Goal: Information Seeking & Learning: Learn about a topic

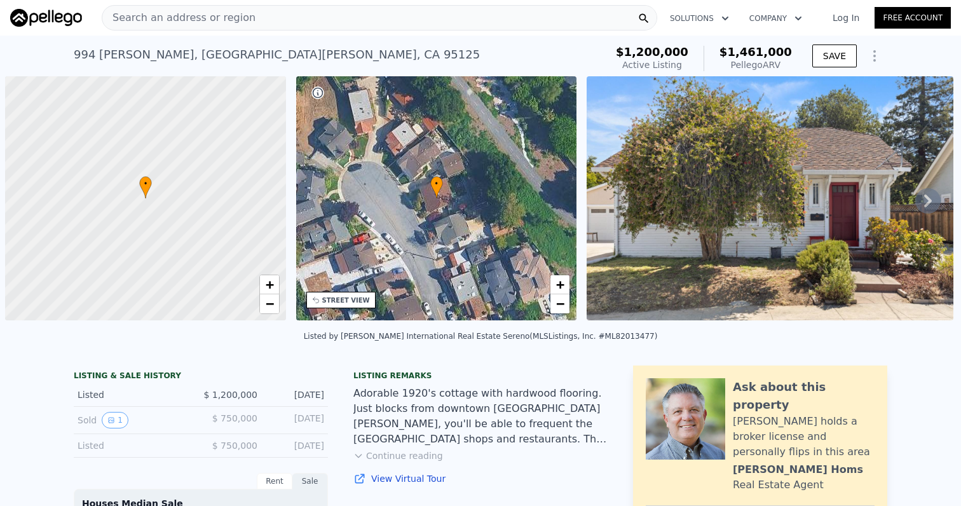
scroll to position [0, 5]
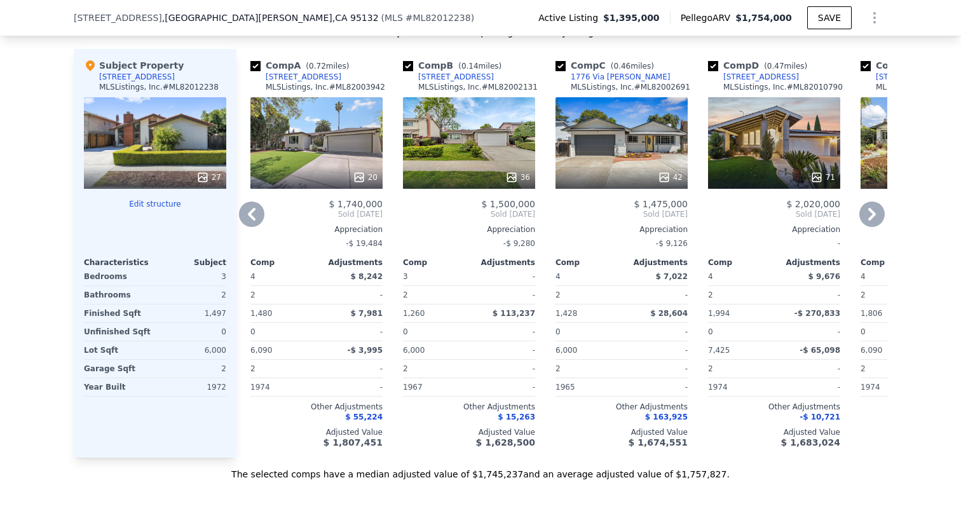
scroll to position [1415, 0]
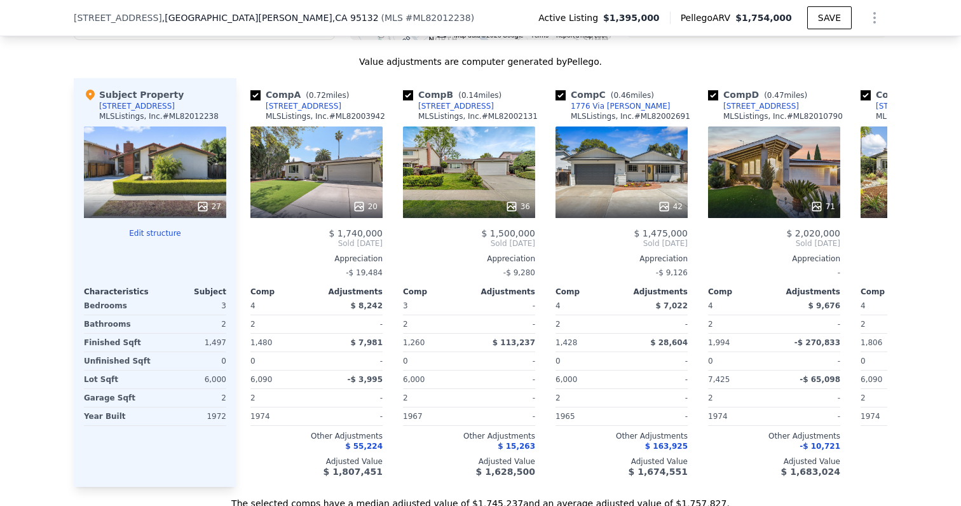
click at [569, 5] on div "Active Listing $1,395,000 Pellego ARV $1,754,000 SAVE" at bounding box center [707, 17] width 359 height 25
click at [569, 3] on div "[STREET_ADDRESS] ( MLS # ML82012238 ) Active Listing $1,395,000 Pellego ARV $1,…" at bounding box center [481, 18] width 814 height 36
click at [329, 162] on div "20" at bounding box center [316, 172] width 132 height 92
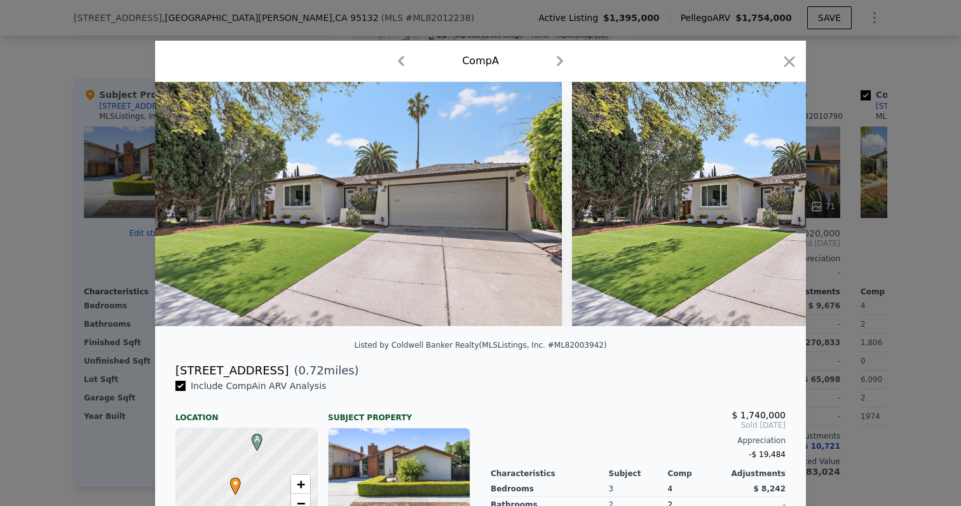
click at [100, 263] on div at bounding box center [480, 253] width 961 height 506
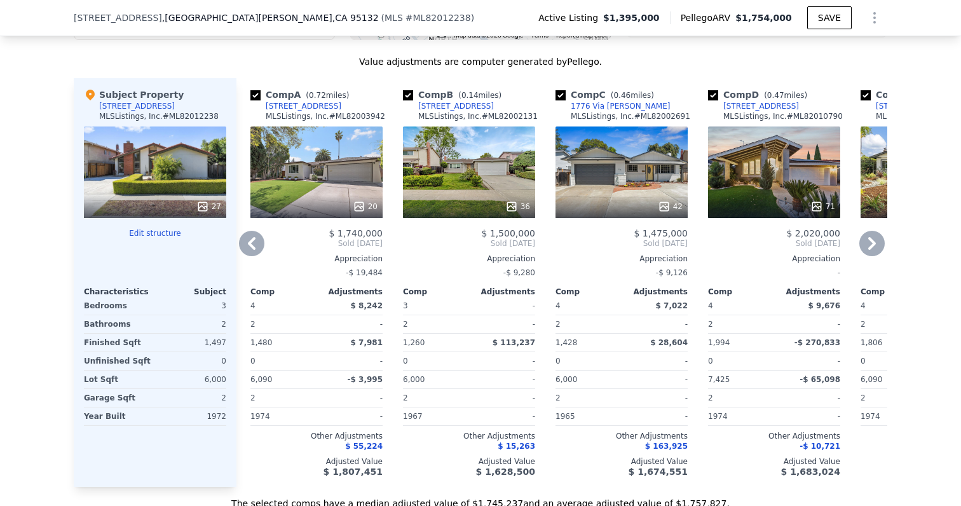
click at [367, 205] on div "20" at bounding box center [365, 206] width 25 height 13
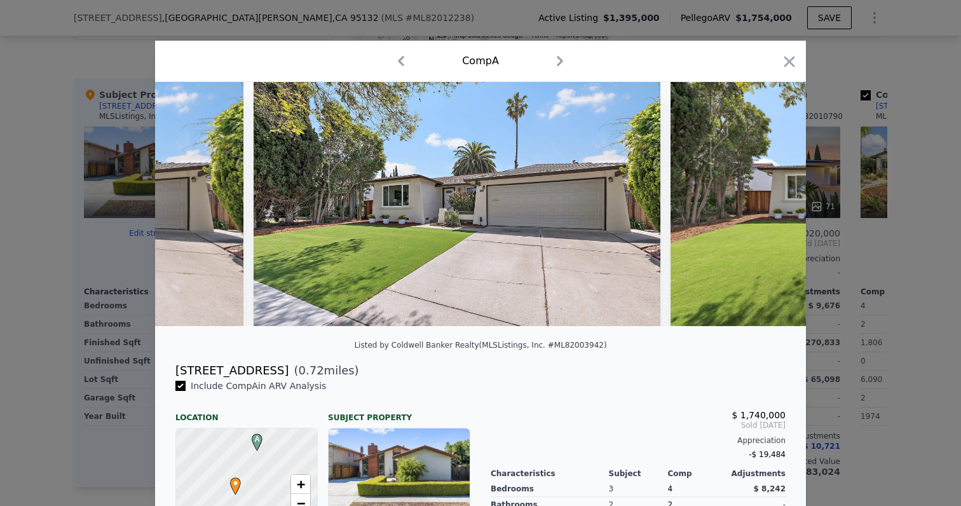
scroll to position [0, 323]
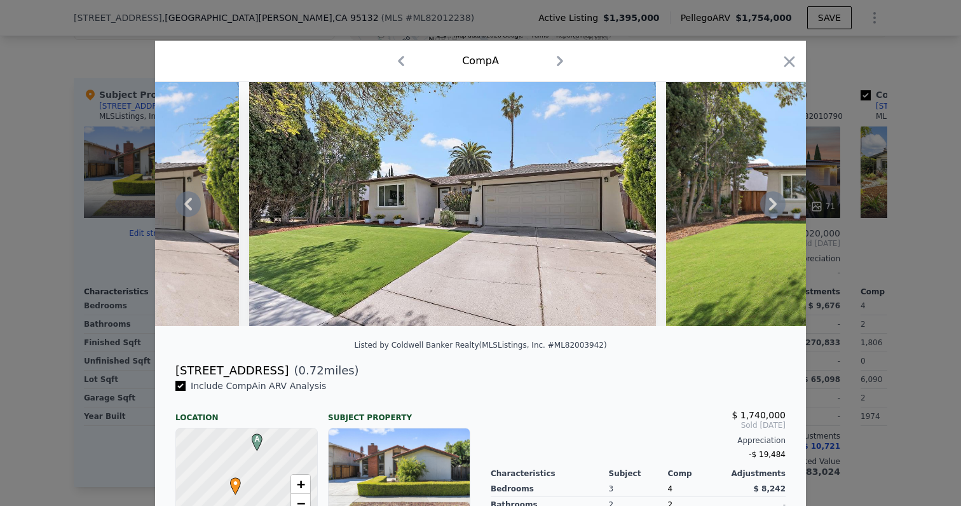
click at [364, 207] on img at bounding box center [452, 204] width 407 height 244
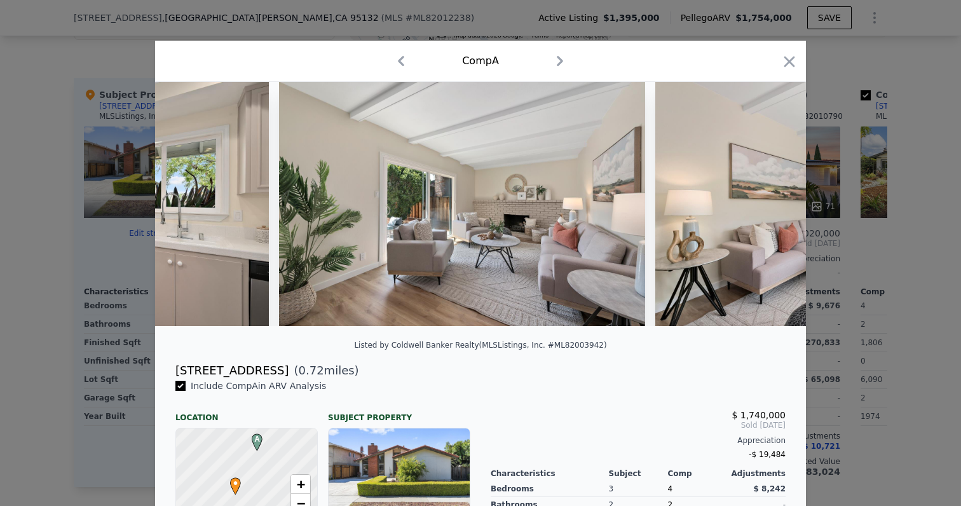
scroll to position [0, 2595]
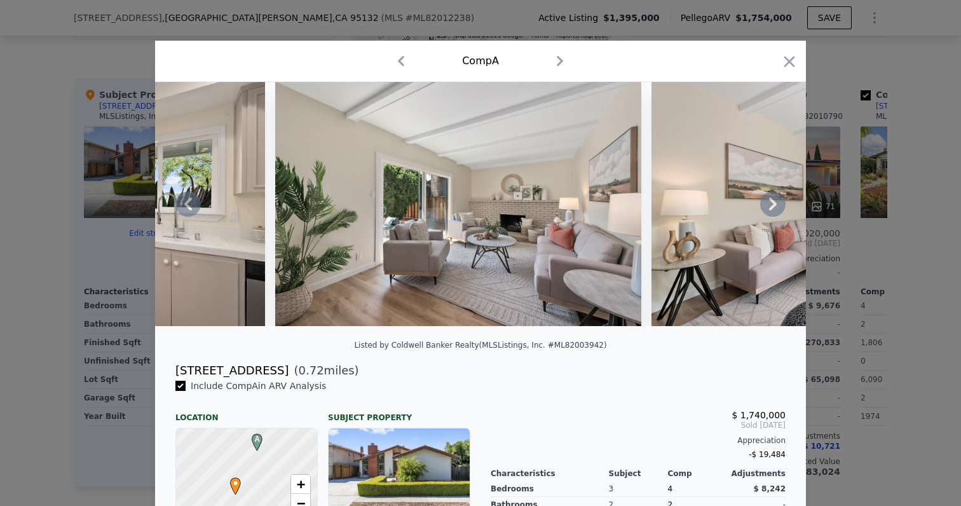
click at [374, 203] on img at bounding box center [458, 204] width 366 height 244
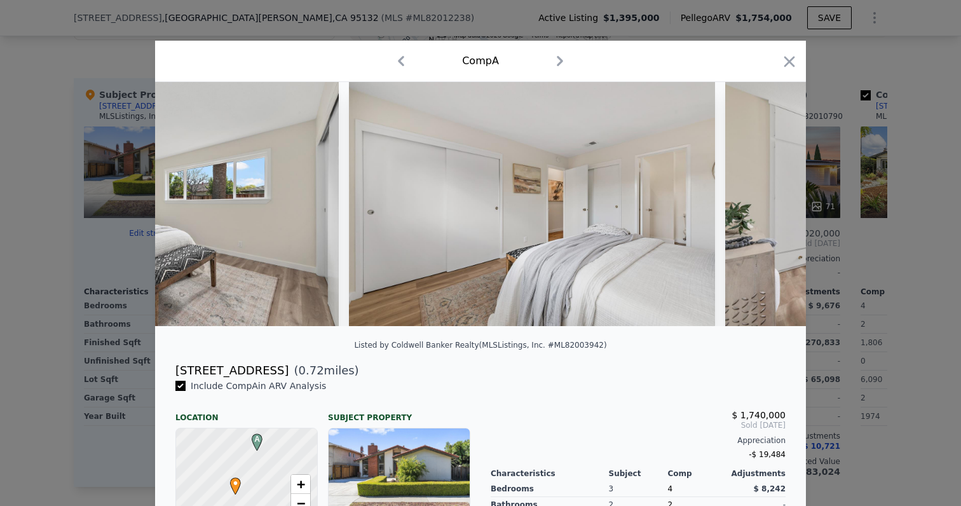
scroll to position [0, 3658]
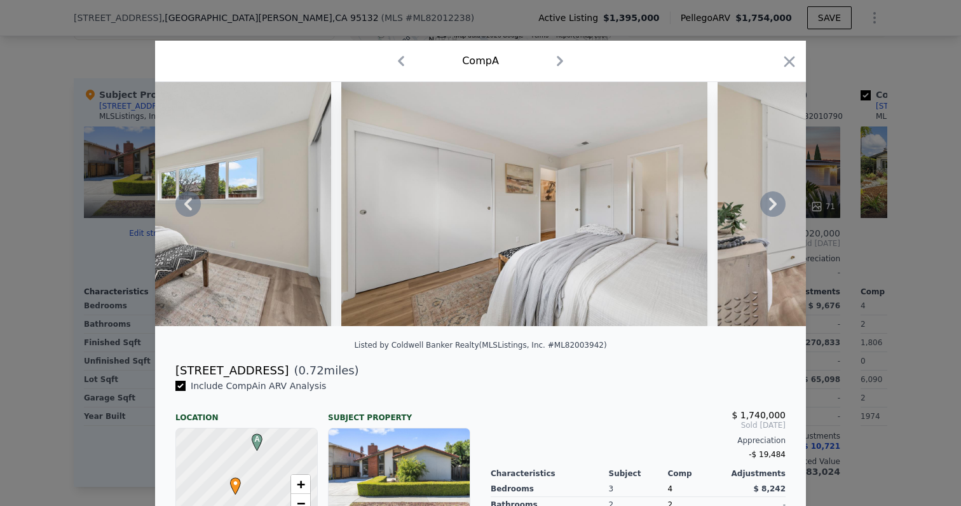
click at [3, 300] on div at bounding box center [480, 253] width 961 height 506
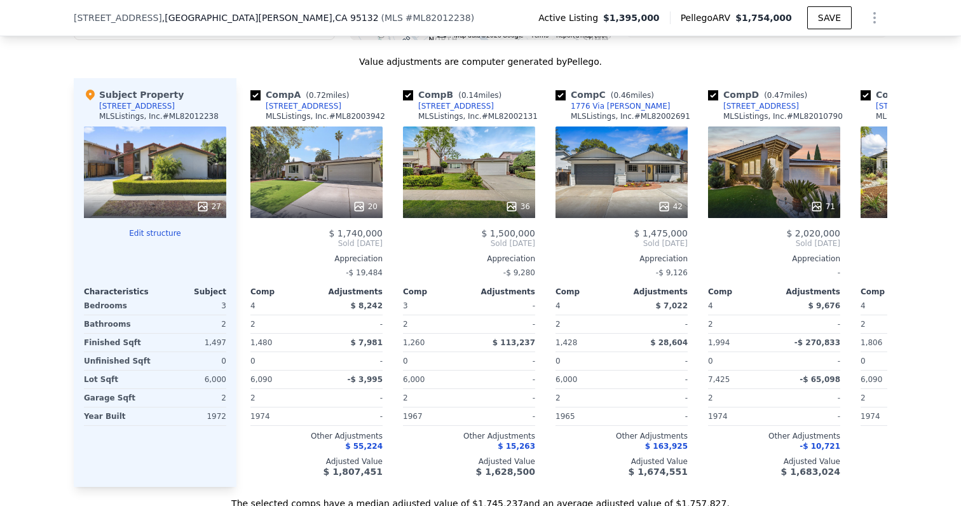
click at [219, 3] on div "[STREET_ADDRESS] ( MLS # ML82012238 ) Active Listing $1,395,000 Pellego ARV $1,…" at bounding box center [481, 18] width 814 height 36
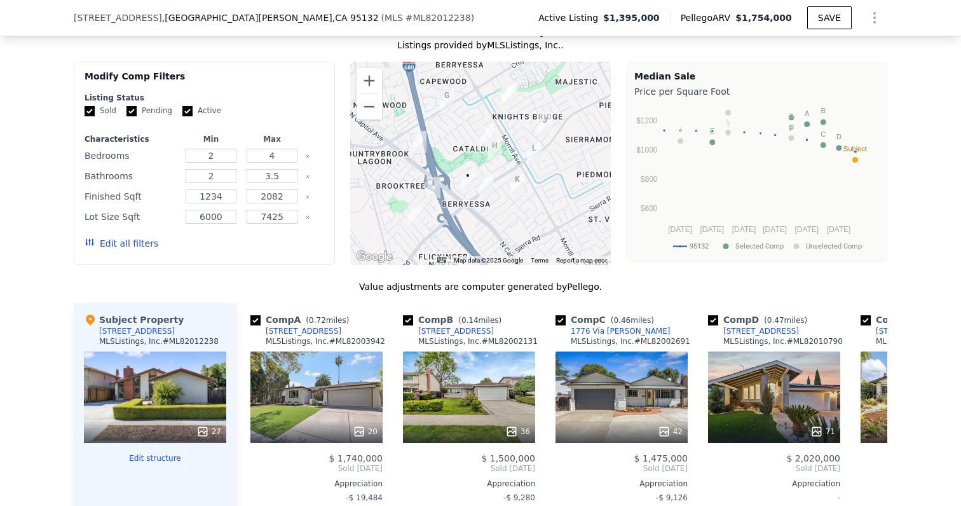
scroll to position [1208, 0]
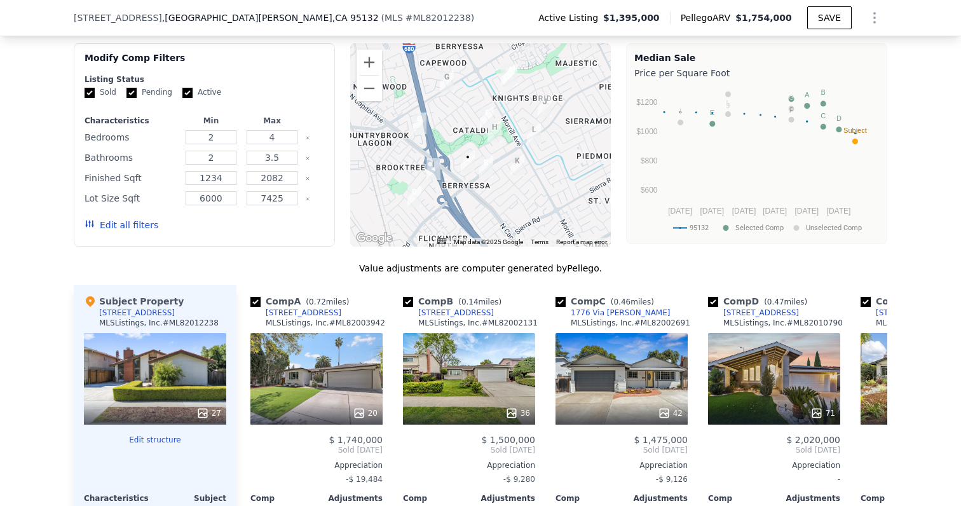
click at [205, 414] on icon at bounding box center [202, 413] width 8 height 8
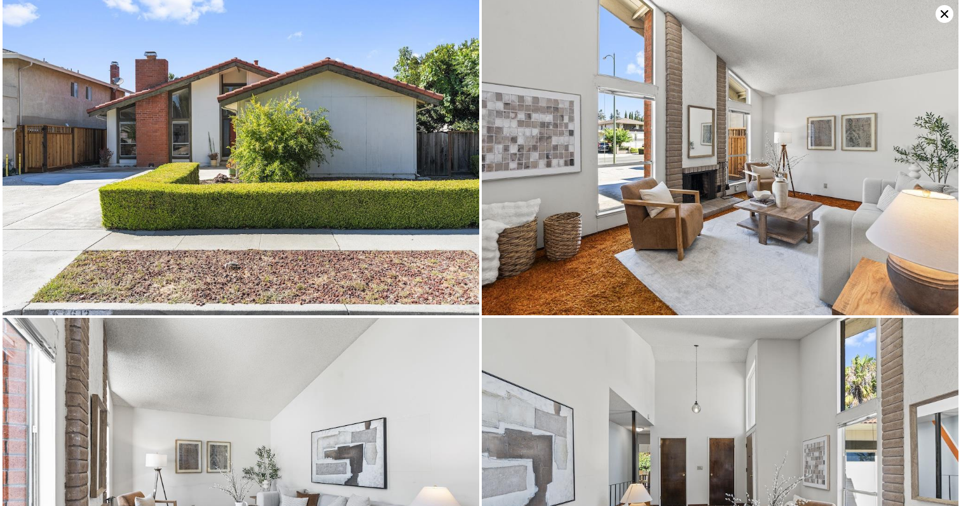
scroll to position [0, 0]
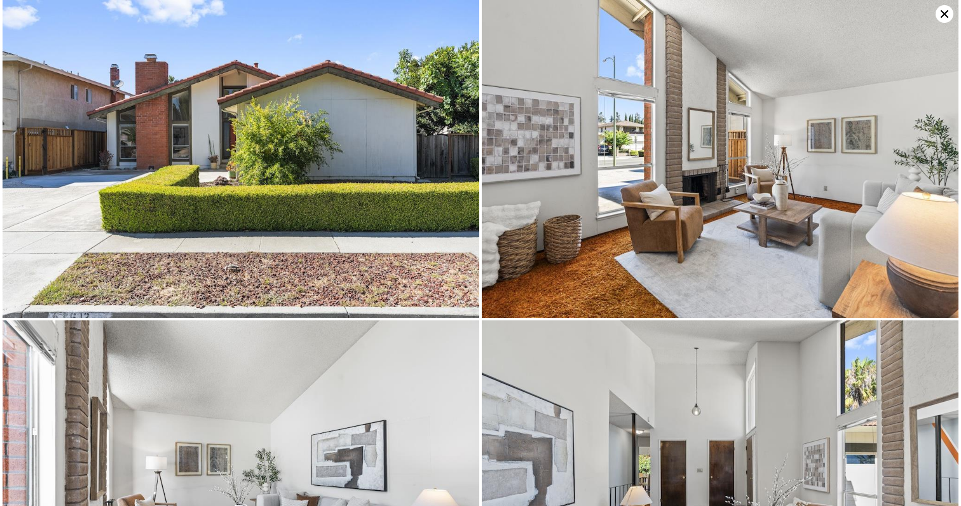
click at [939, 14] on icon at bounding box center [945, 14] width 18 height 18
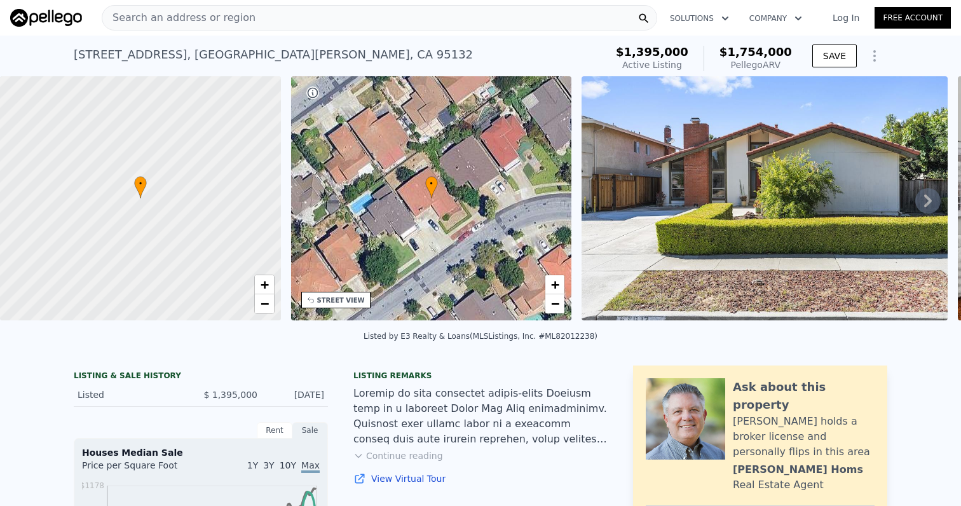
click at [271, 31] on div "Search an address or region Solutions Company Open main menu Log In Free Account" at bounding box center [480, 18] width 941 height 31
click at [267, 18] on div "Search an address or region" at bounding box center [379, 17] width 555 height 25
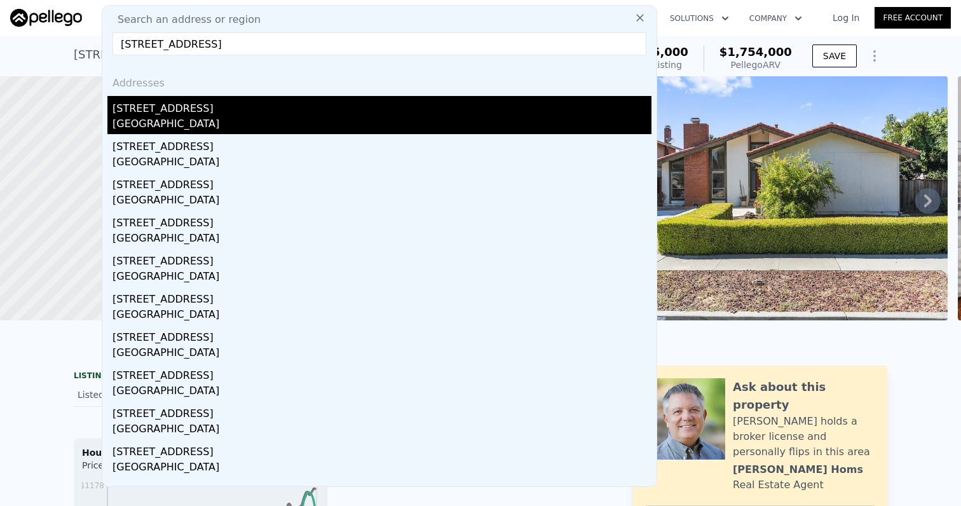
type input "[STREET_ADDRESS]"
click at [177, 131] on div "[GEOGRAPHIC_DATA]" at bounding box center [381, 125] width 539 height 18
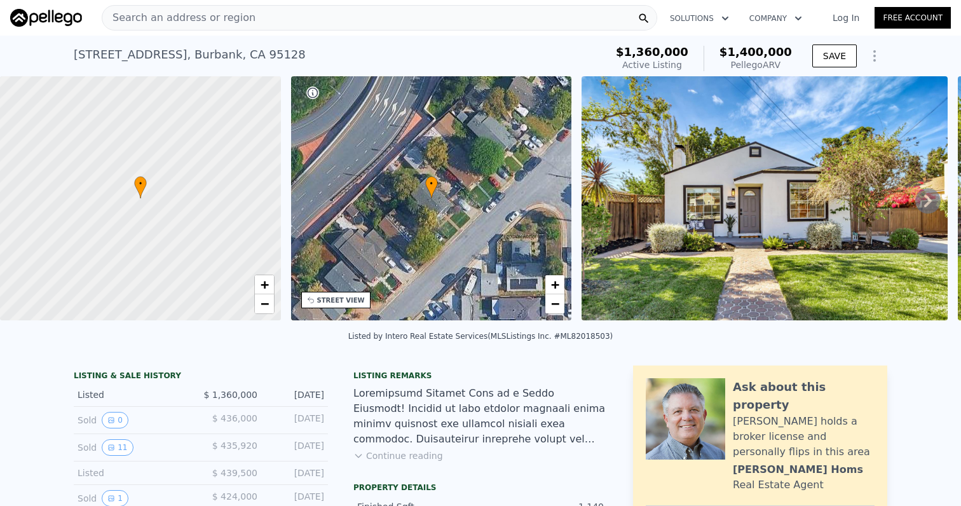
click at [294, 26] on div "Search an address or region" at bounding box center [379, 17] width 555 height 25
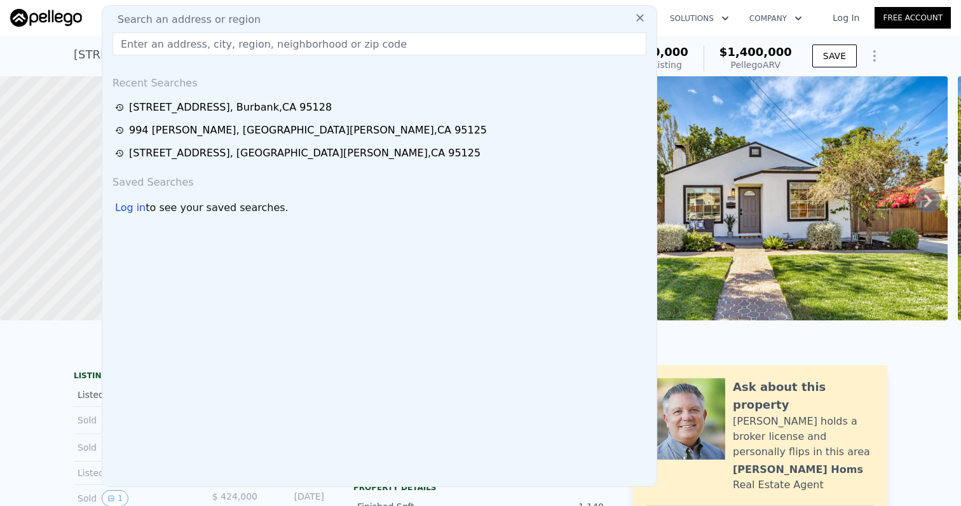
click at [282, 39] on input "text" at bounding box center [379, 43] width 534 height 23
paste input "[STREET_ADDRESS]"
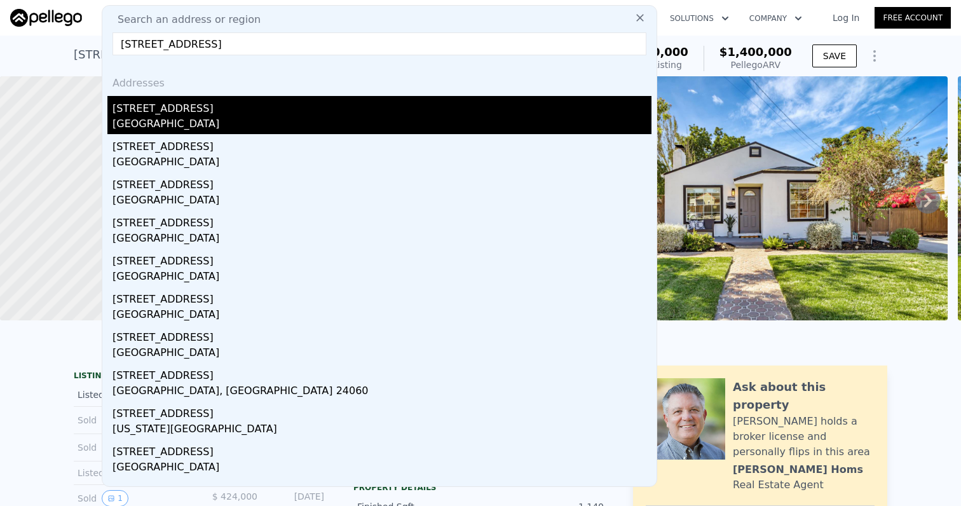
type input "[STREET_ADDRESS]"
click at [191, 125] on div "[GEOGRAPHIC_DATA]" at bounding box center [381, 125] width 539 height 18
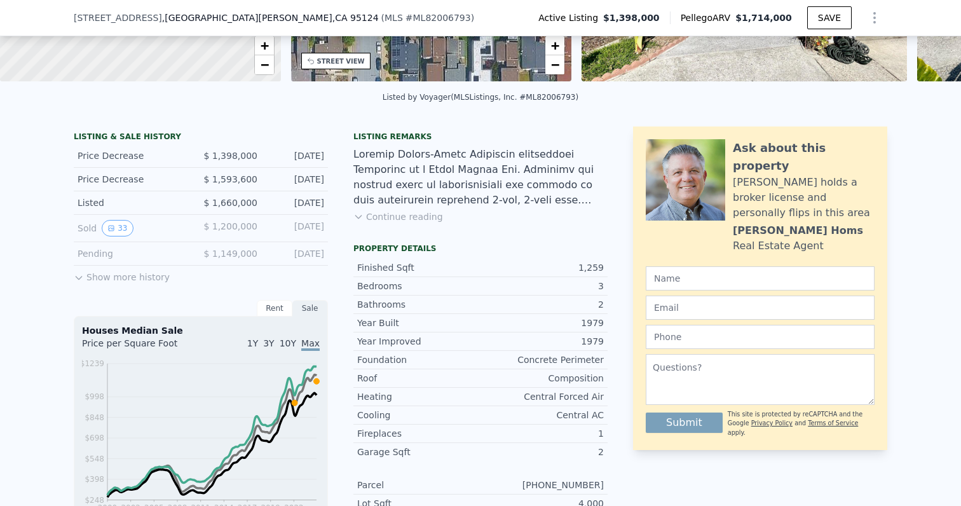
scroll to position [276, 0]
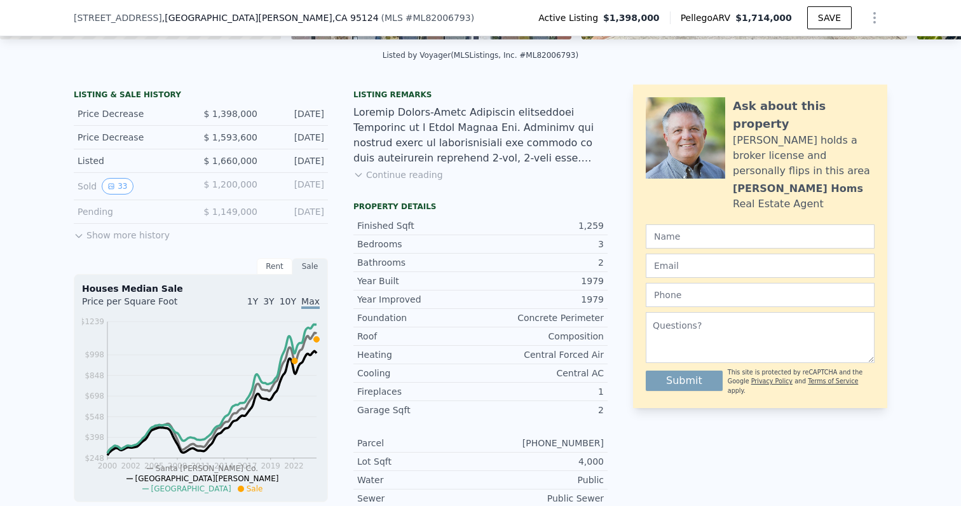
click at [240, 184] on span "$ 1,200,000" at bounding box center [230, 184] width 54 height 10
click at [125, 183] on button "33" at bounding box center [117, 186] width 31 height 17
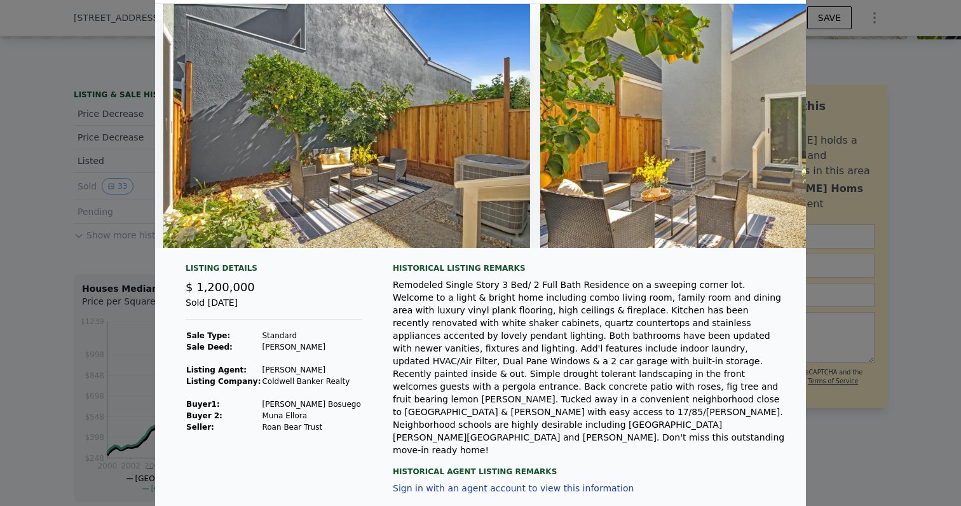
scroll to position [0, 11799]
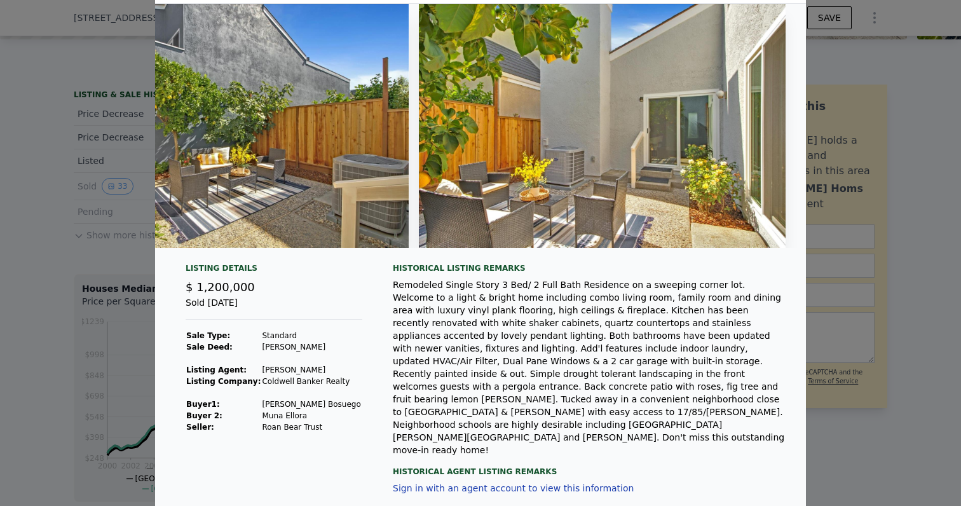
click at [62, 242] on div at bounding box center [480, 253] width 961 height 506
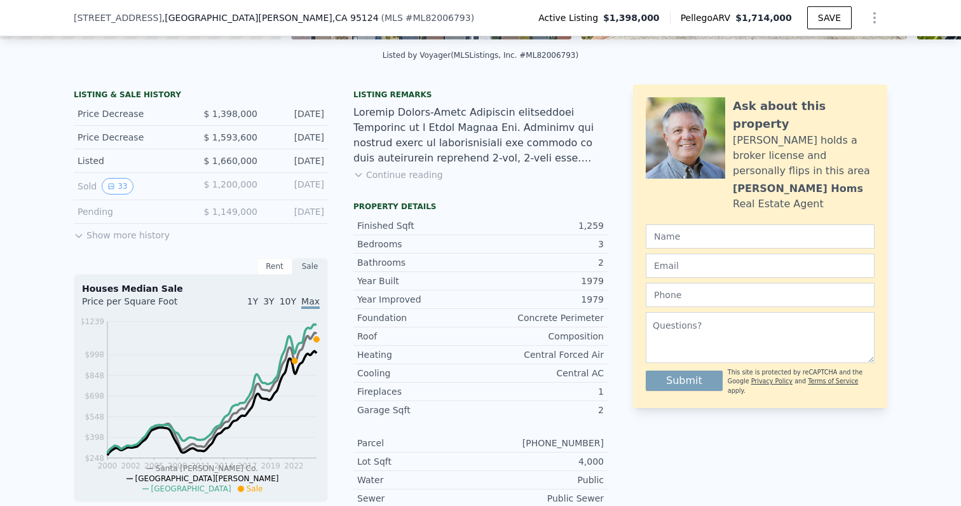
click at [86, 232] on button "Show more history" at bounding box center [122, 233] width 96 height 18
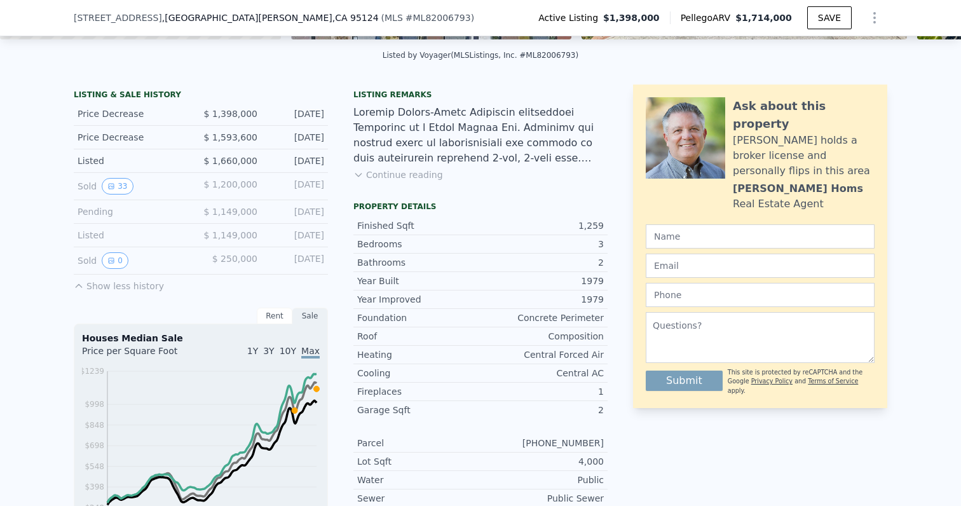
click at [93, 236] on div "Listed" at bounding box center [134, 235] width 113 height 13
drag, startPoint x: 93, startPoint y: 236, endPoint x: 89, endPoint y: 193, distance: 44.1
click at [89, 193] on div "LISTING & SALE HISTORY Price Decrease $ 1,398,000 [DATE] Price Decrease $ 1,593…" at bounding box center [201, 191] width 254 height 203
click at [89, 193] on div "Sold 33" at bounding box center [134, 186] width 113 height 17
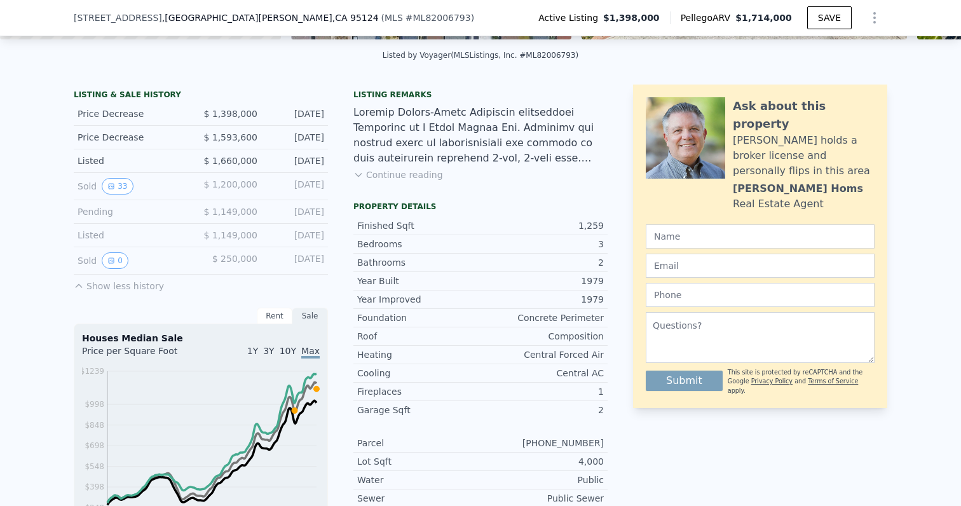
click at [89, 193] on div "Sold 33" at bounding box center [134, 186] width 113 height 17
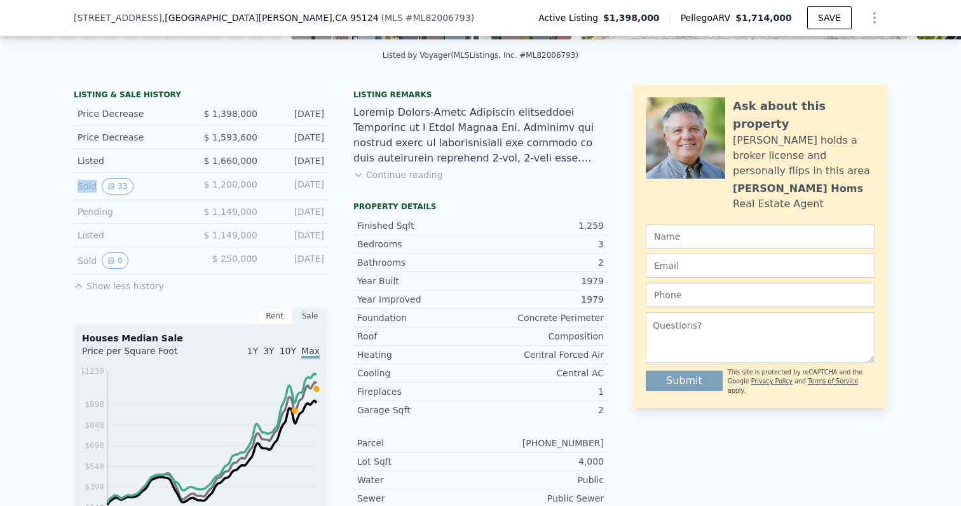
click at [89, 193] on div "Sold 33" at bounding box center [134, 186] width 113 height 17
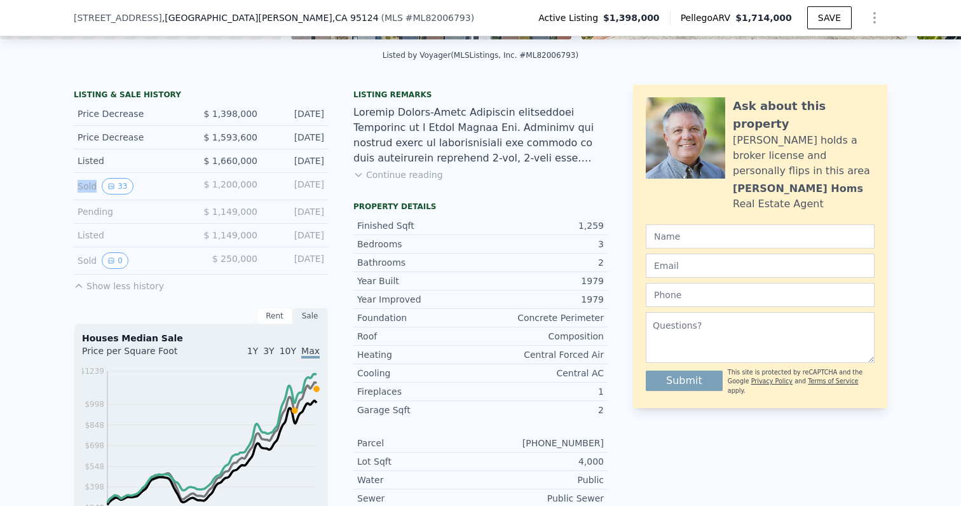
click at [89, 193] on div "Sold 33" at bounding box center [134, 186] width 113 height 17
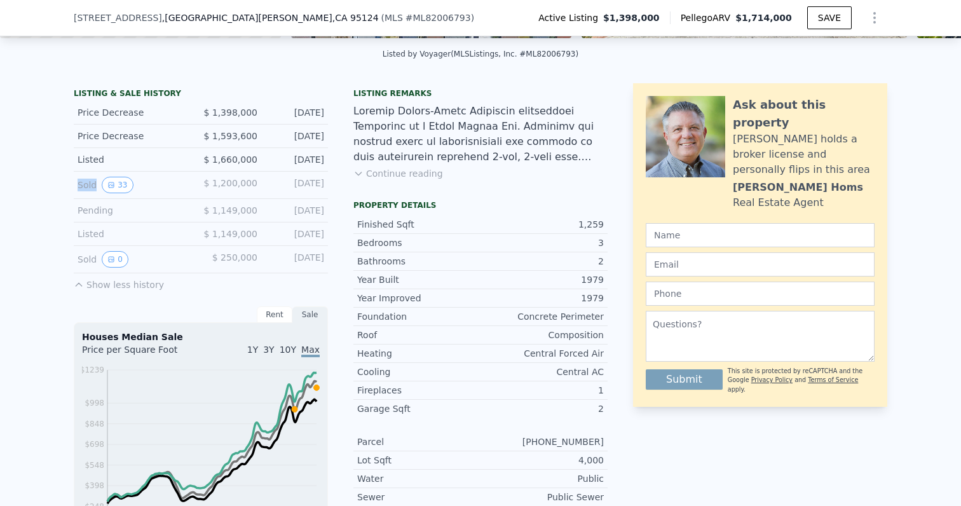
scroll to position [273, 0]
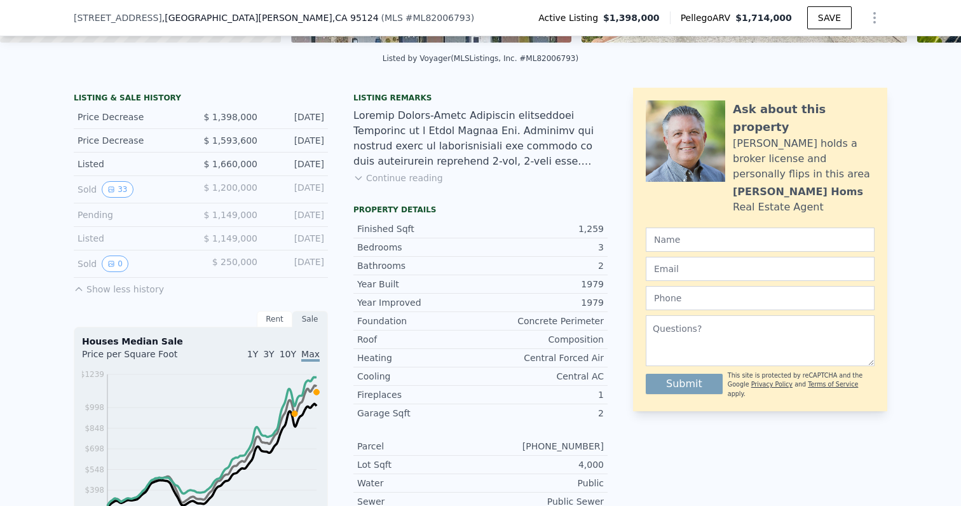
click at [203, 187] on div "$ 1,200,000" at bounding box center [229, 189] width 57 height 17
click at [203, 183] on div "$ 1,200,000" at bounding box center [229, 189] width 57 height 17
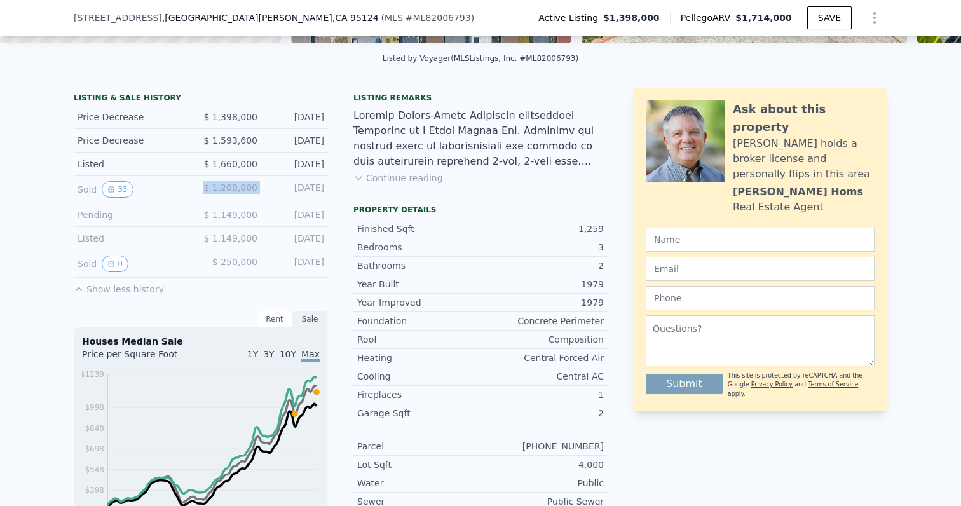
click at [203, 183] on div "$ 1,200,000" at bounding box center [229, 189] width 57 height 17
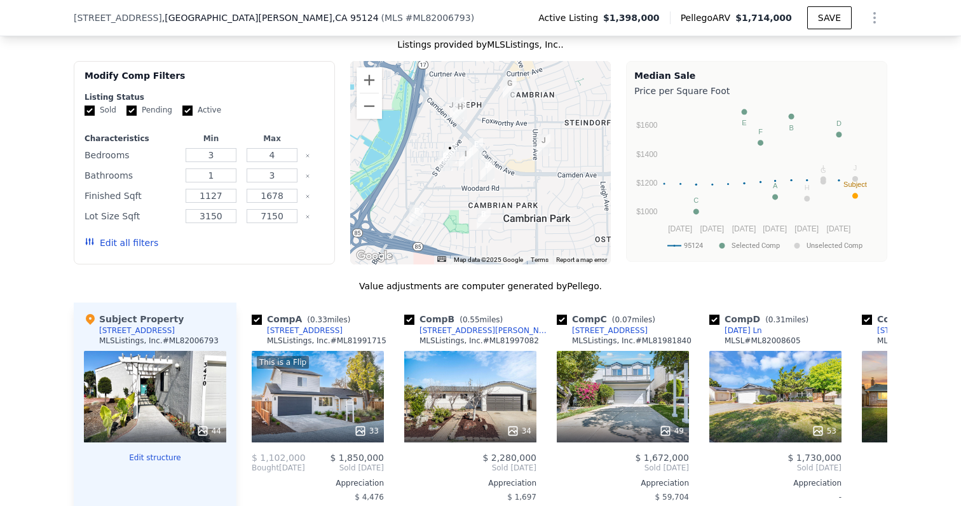
scroll to position [1311, 0]
